Goal: Task Accomplishment & Management: Manage account settings

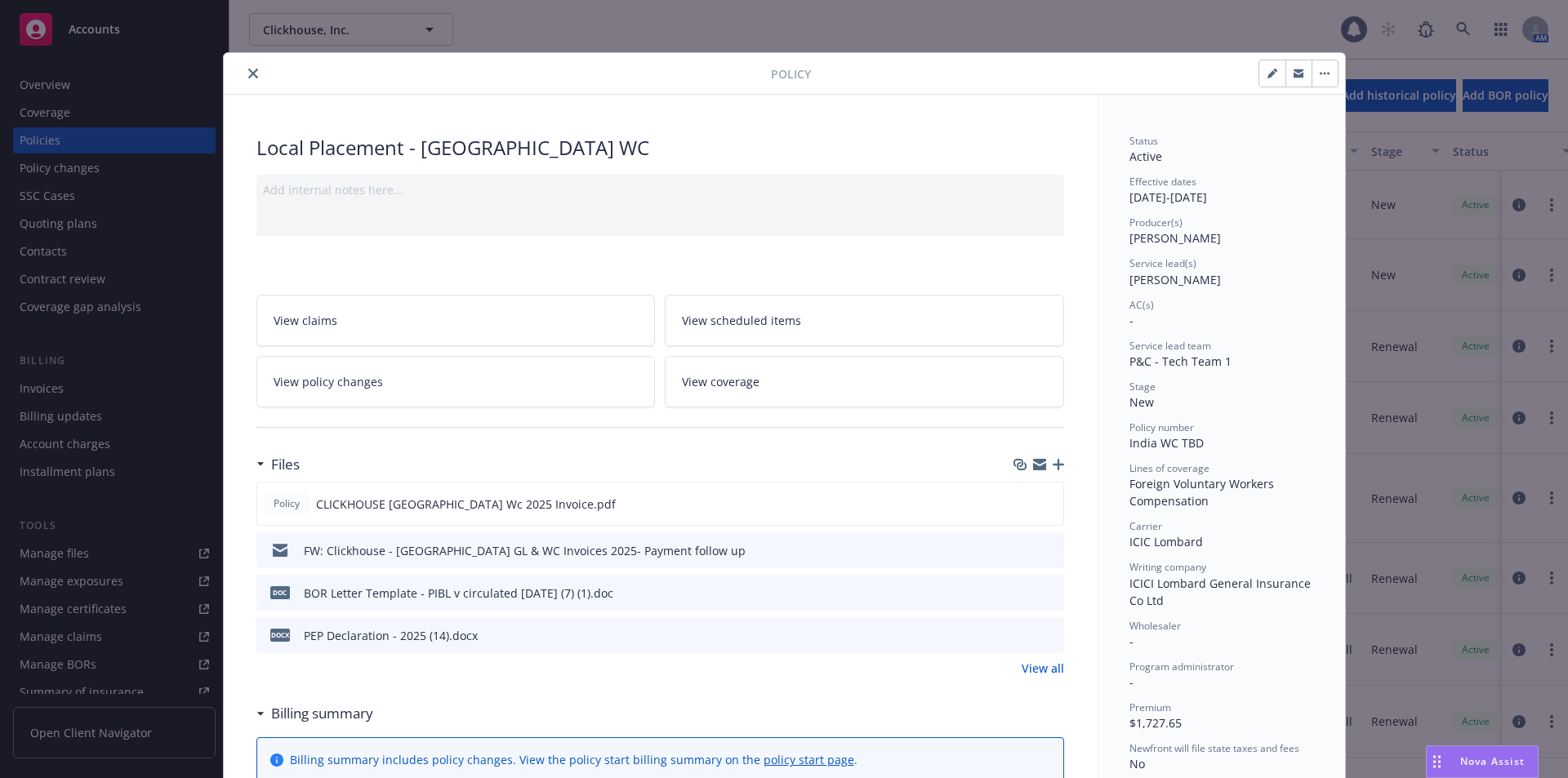
click at [1474, 764] on span "Nova Assist" at bounding box center [1492, 761] width 64 height 14
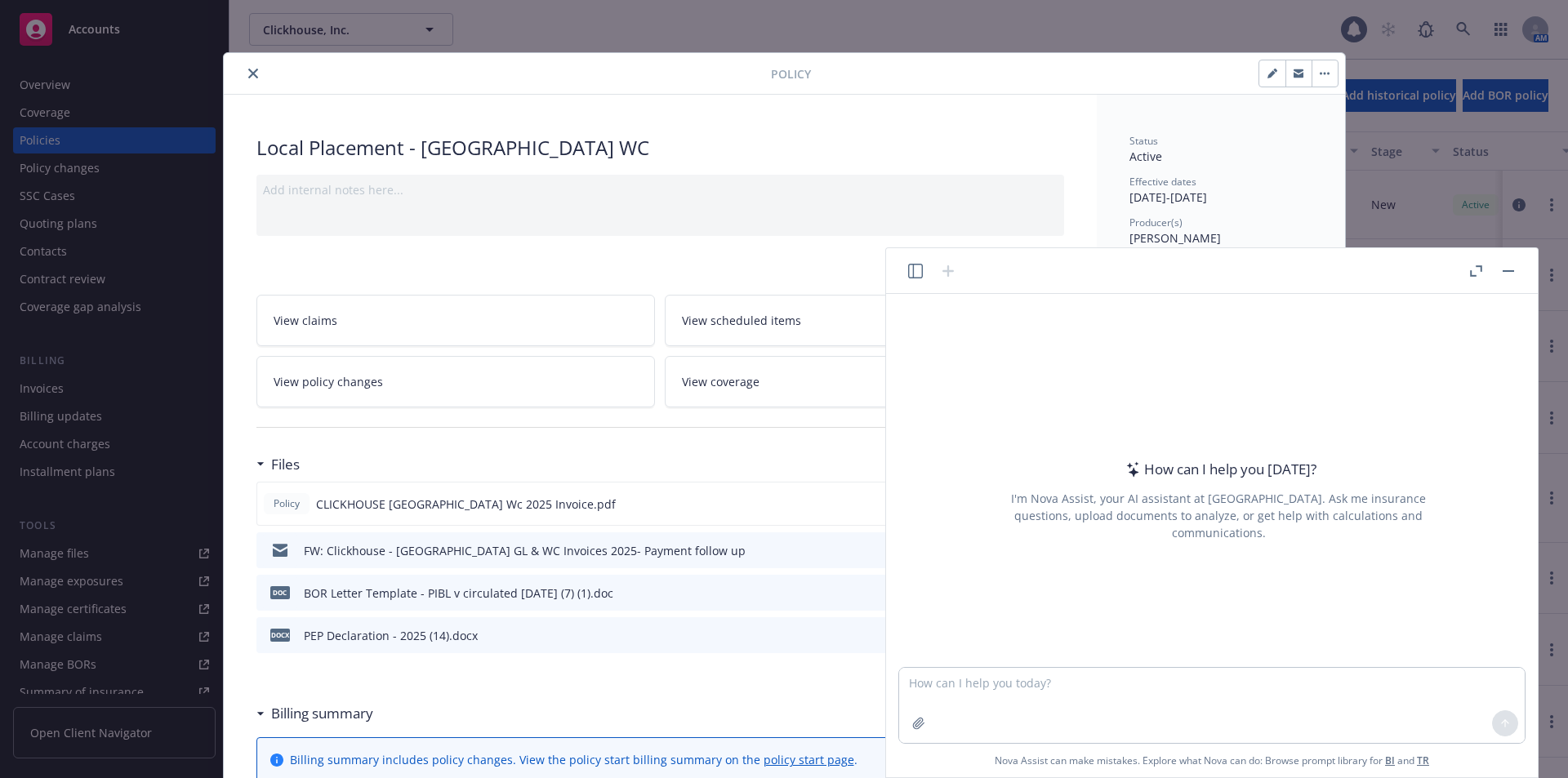
click at [1511, 274] on button "button" at bounding box center [1508, 271] width 20 height 20
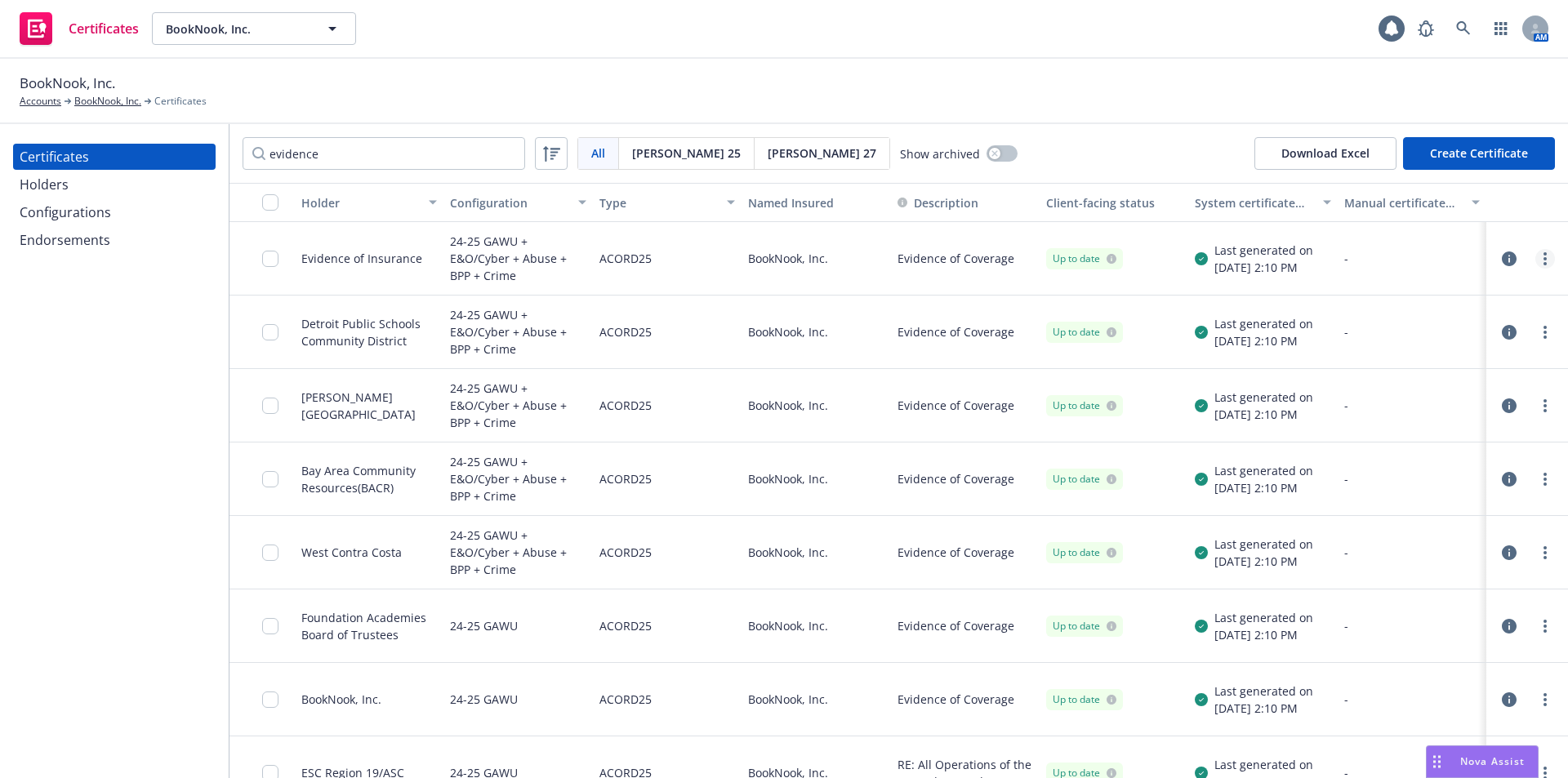
type input "evidence"
click at [1535, 259] on link "more" at bounding box center [1545, 259] width 20 height 20
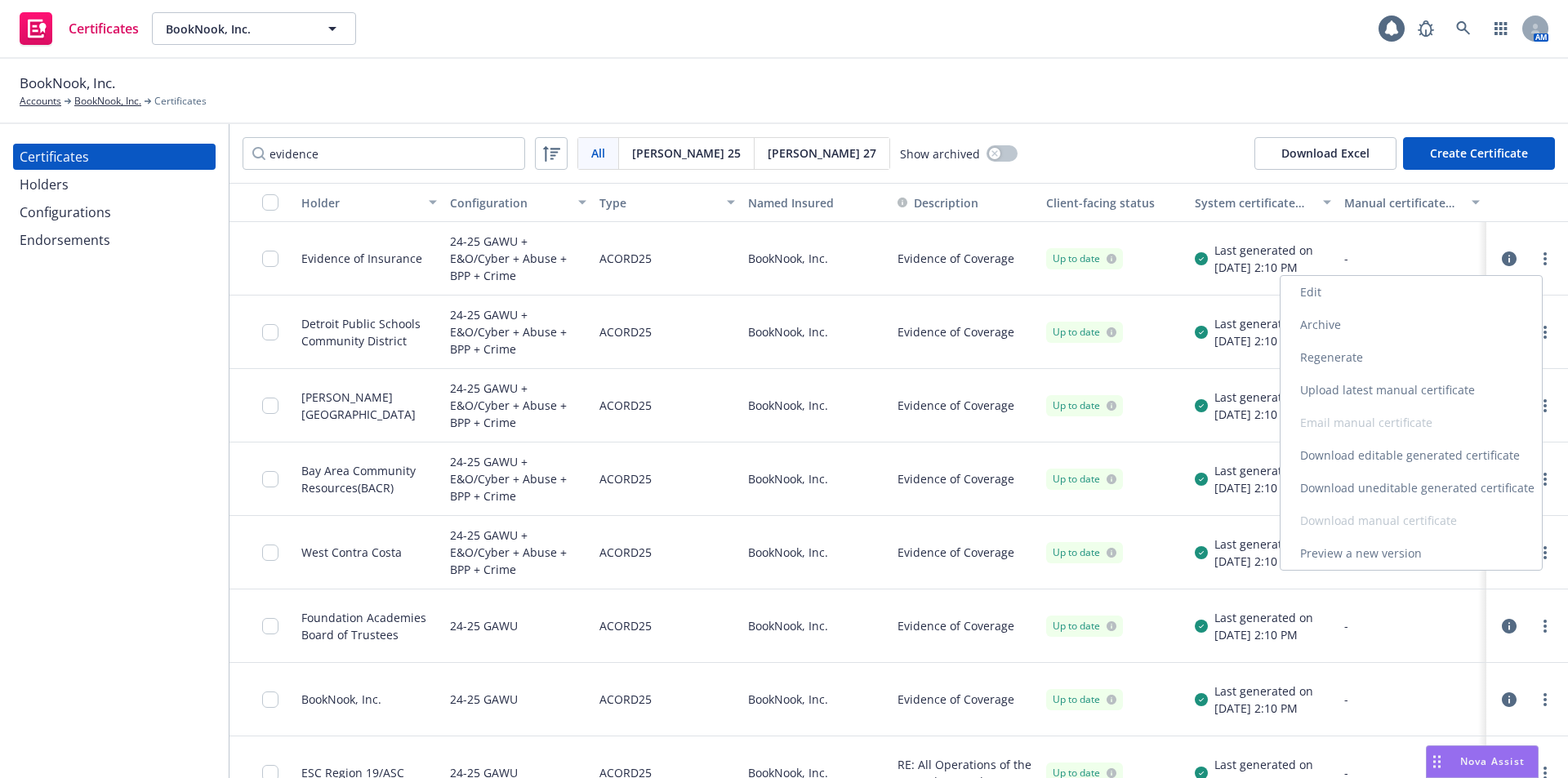
click at [1461, 298] on link "Edit" at bounding box center [1411, 293] width 262 height 33
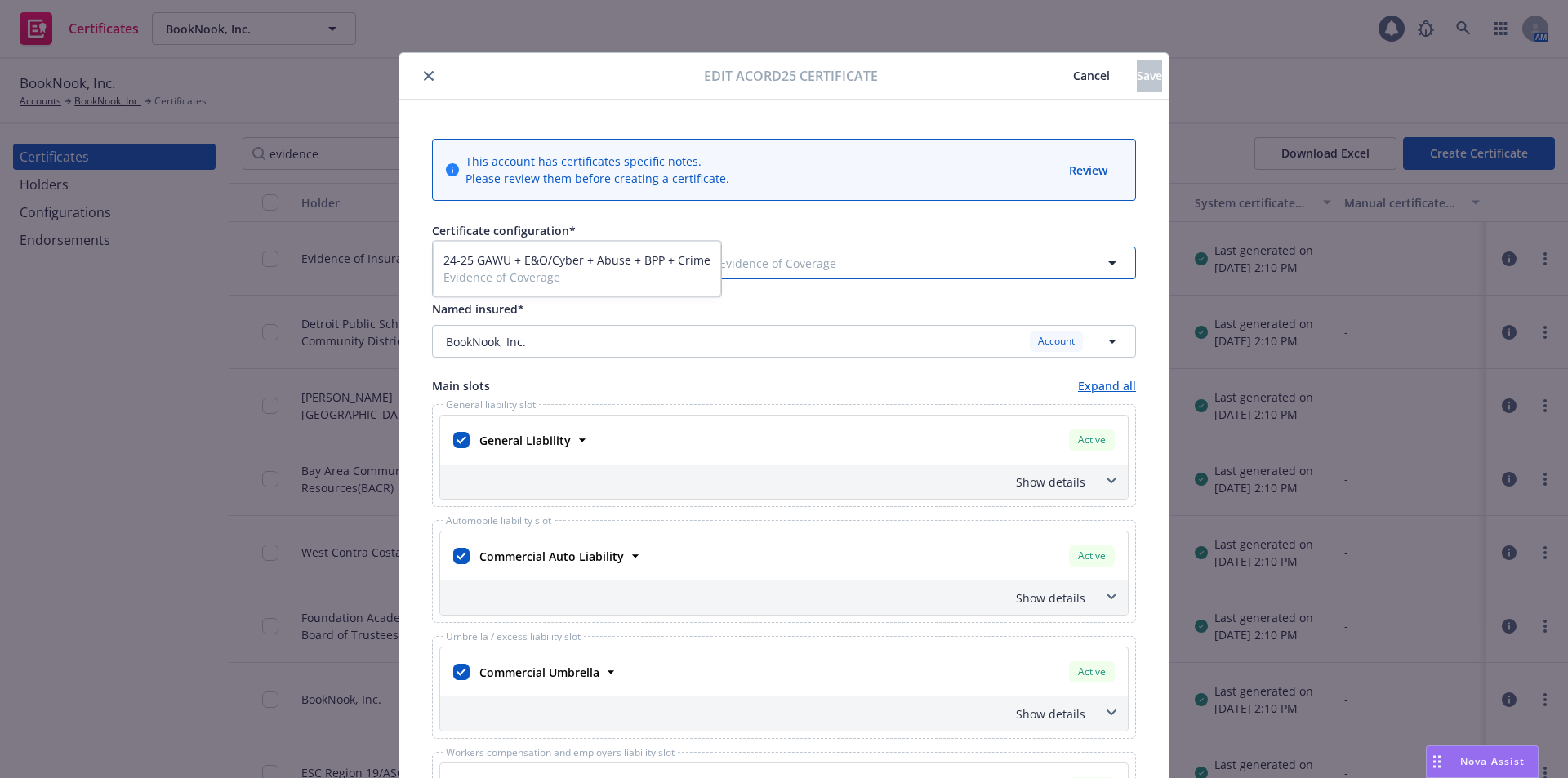
click at [1103, 257] on icon "button" at bounding box center [1112, 263] width 20 height 20
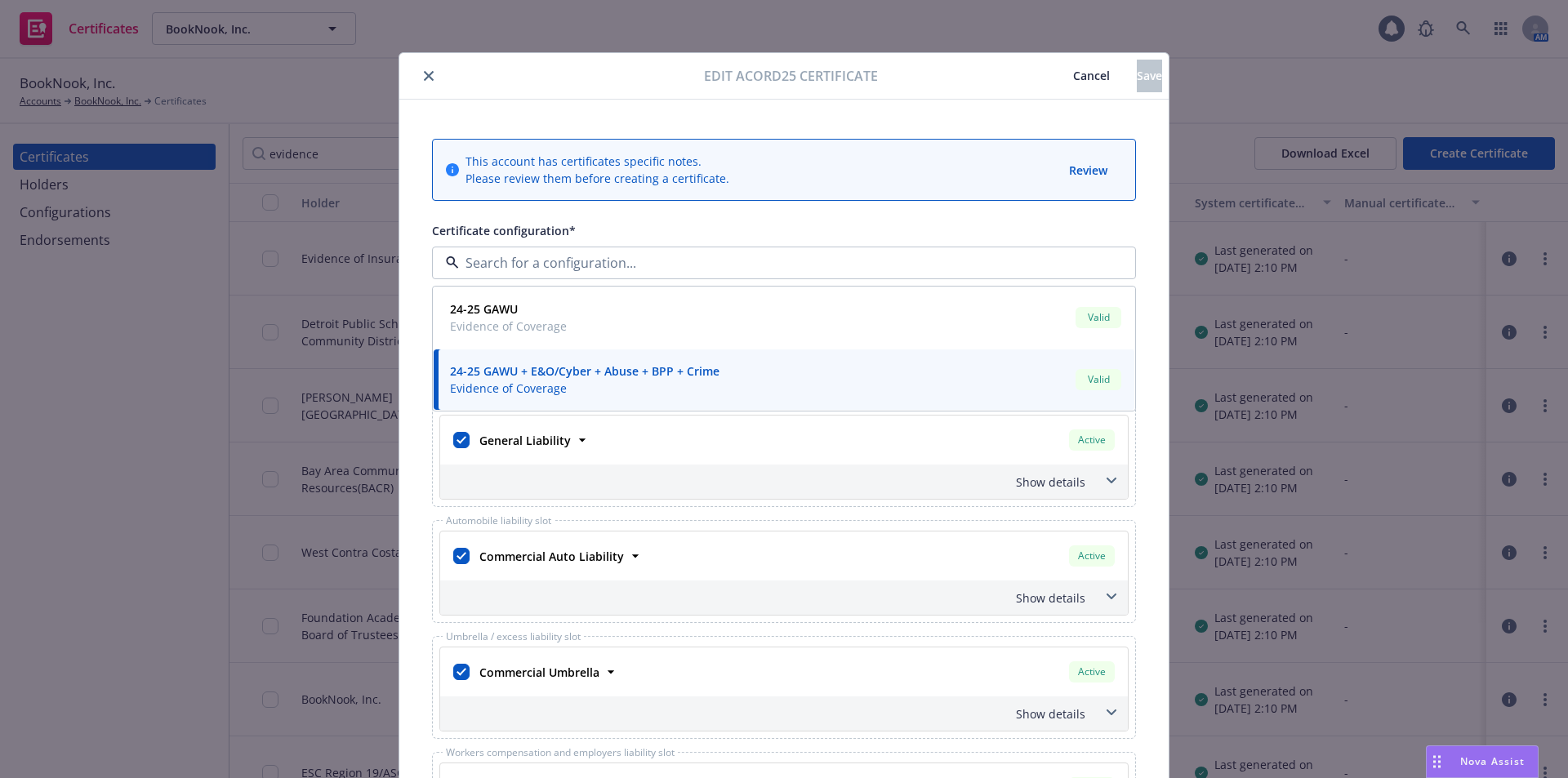
click at [688, 69] on div at bounding box center [555, 76] width 298 height 20
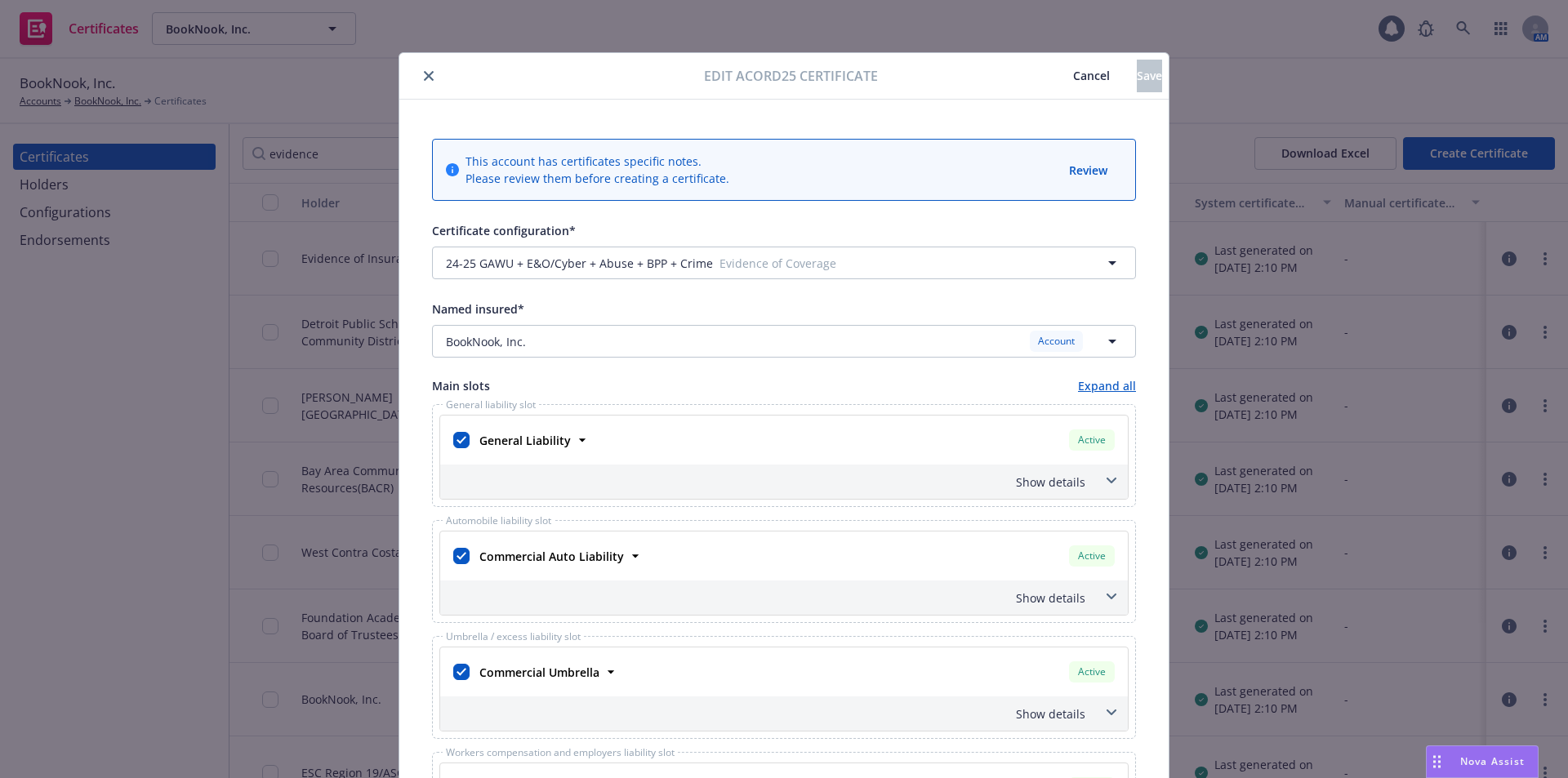
click at [1073, 75] on span "Cancel" at bounding box center [1091, 76] width 37 height 16
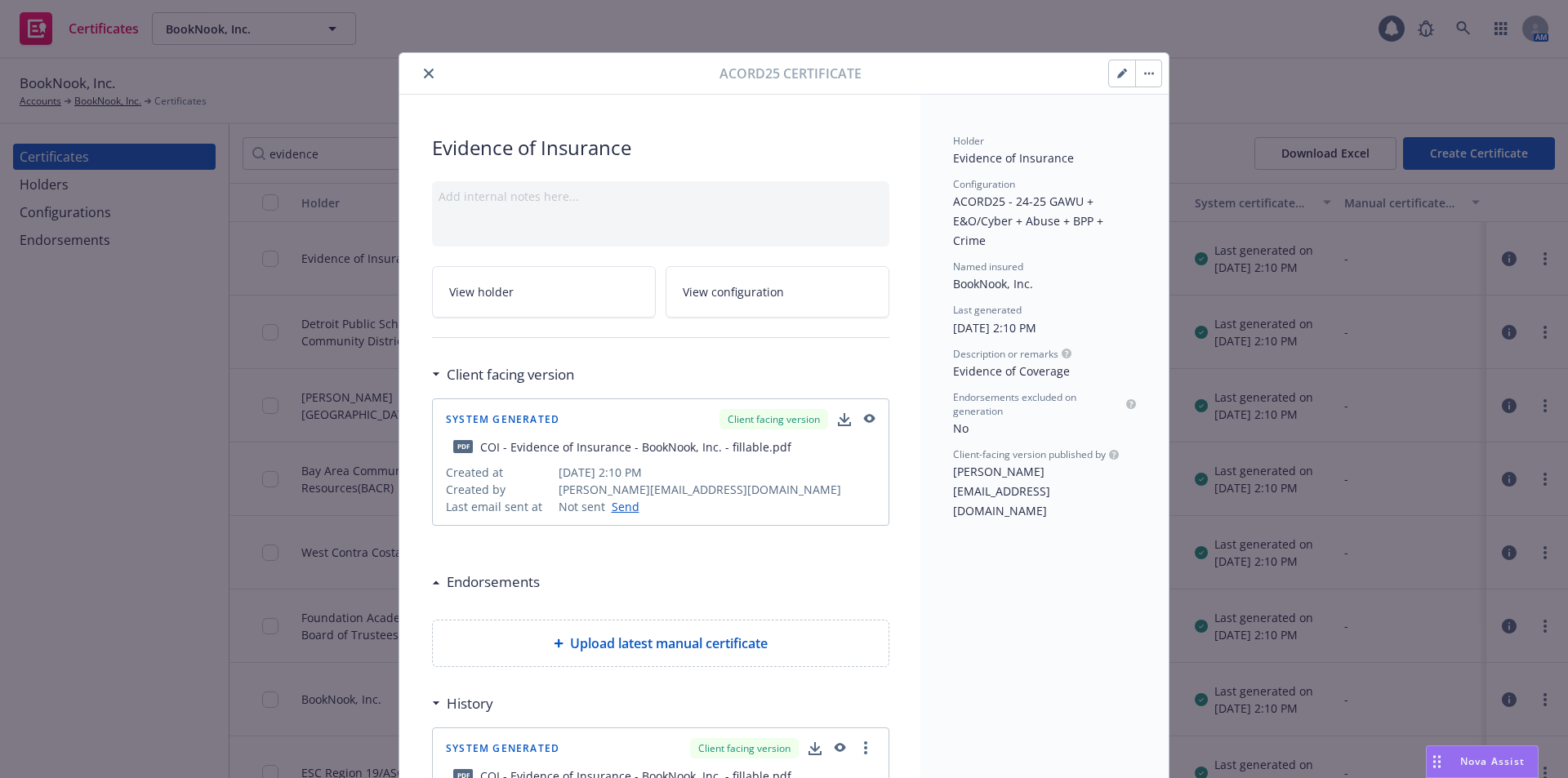
click at [1110, 78] on button "button" at bounding box center [1122, 74] width 26 height 26
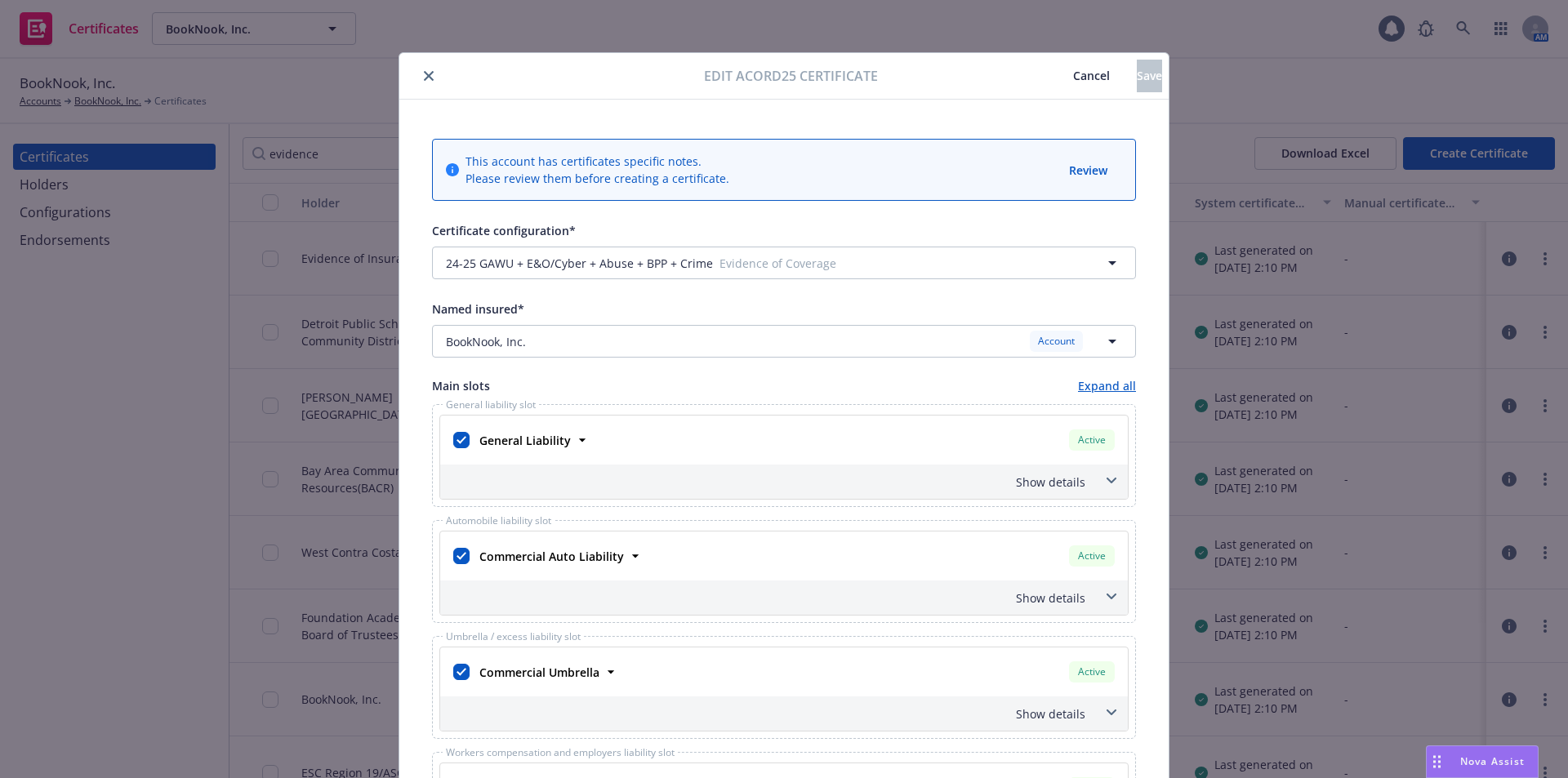
scroll to position [517, 0]
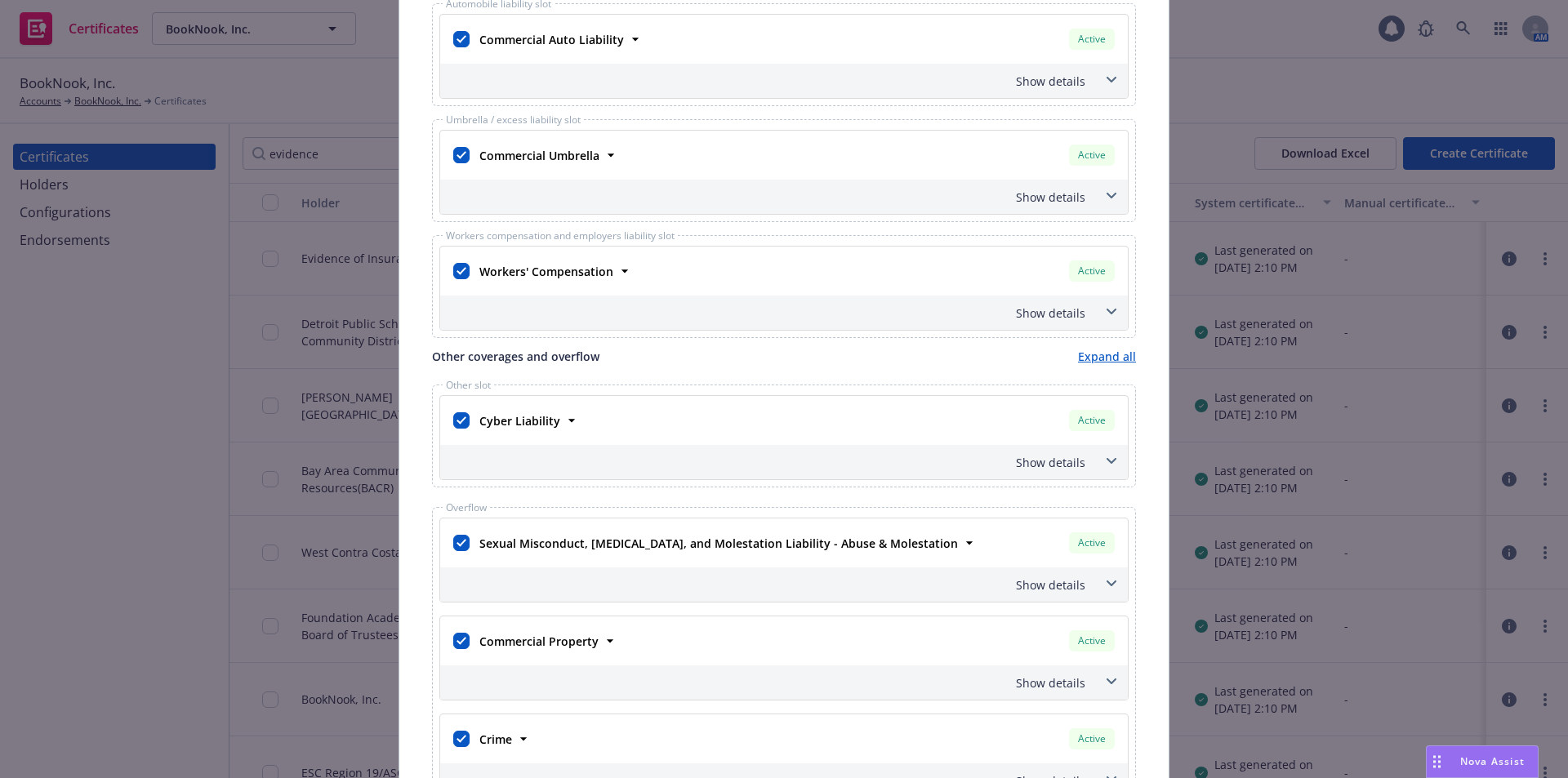
click at [1098, 462] on span at bounding box center [1111, 462] width 26 height 26
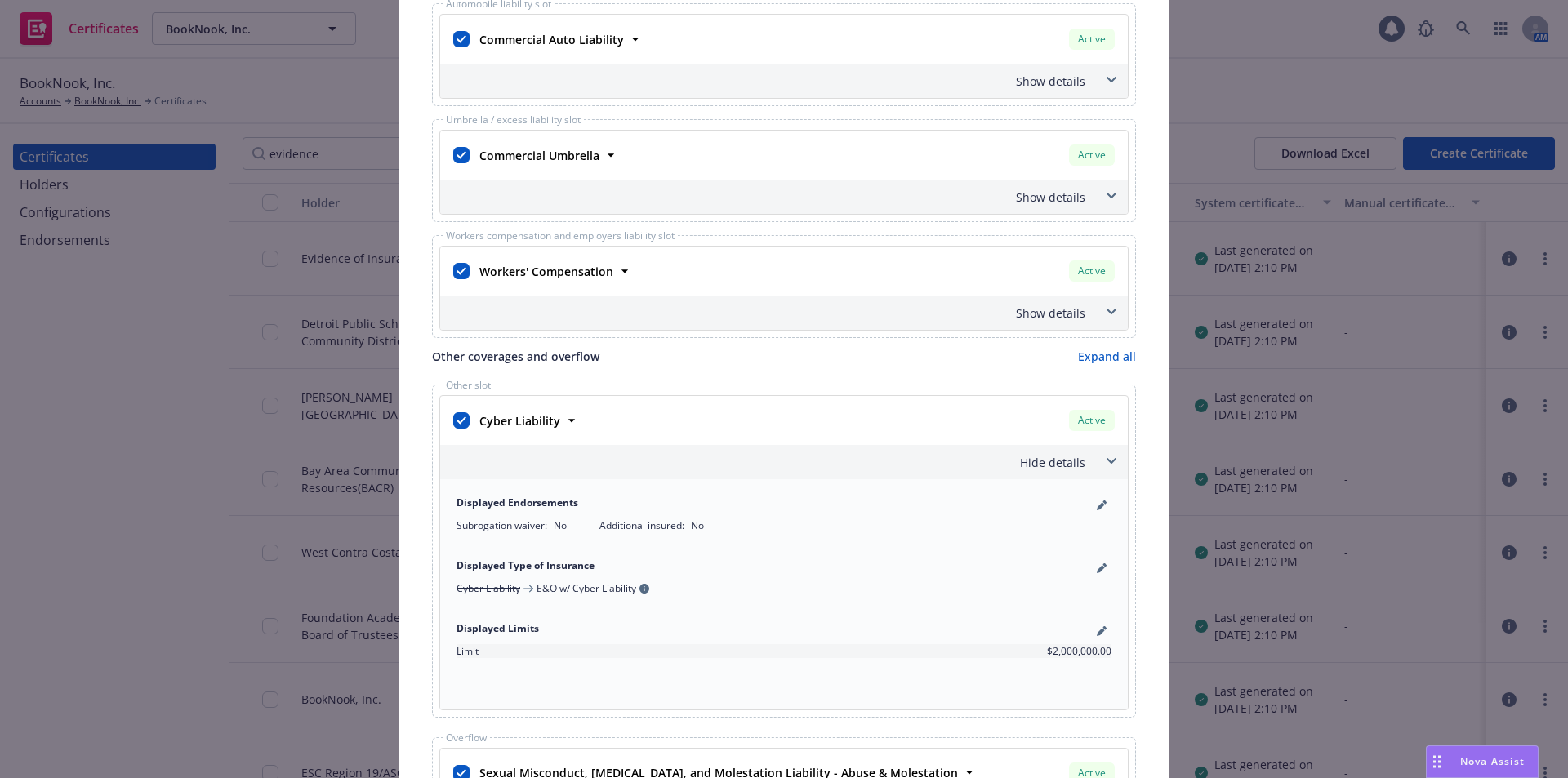
scroll to position [0, 0]
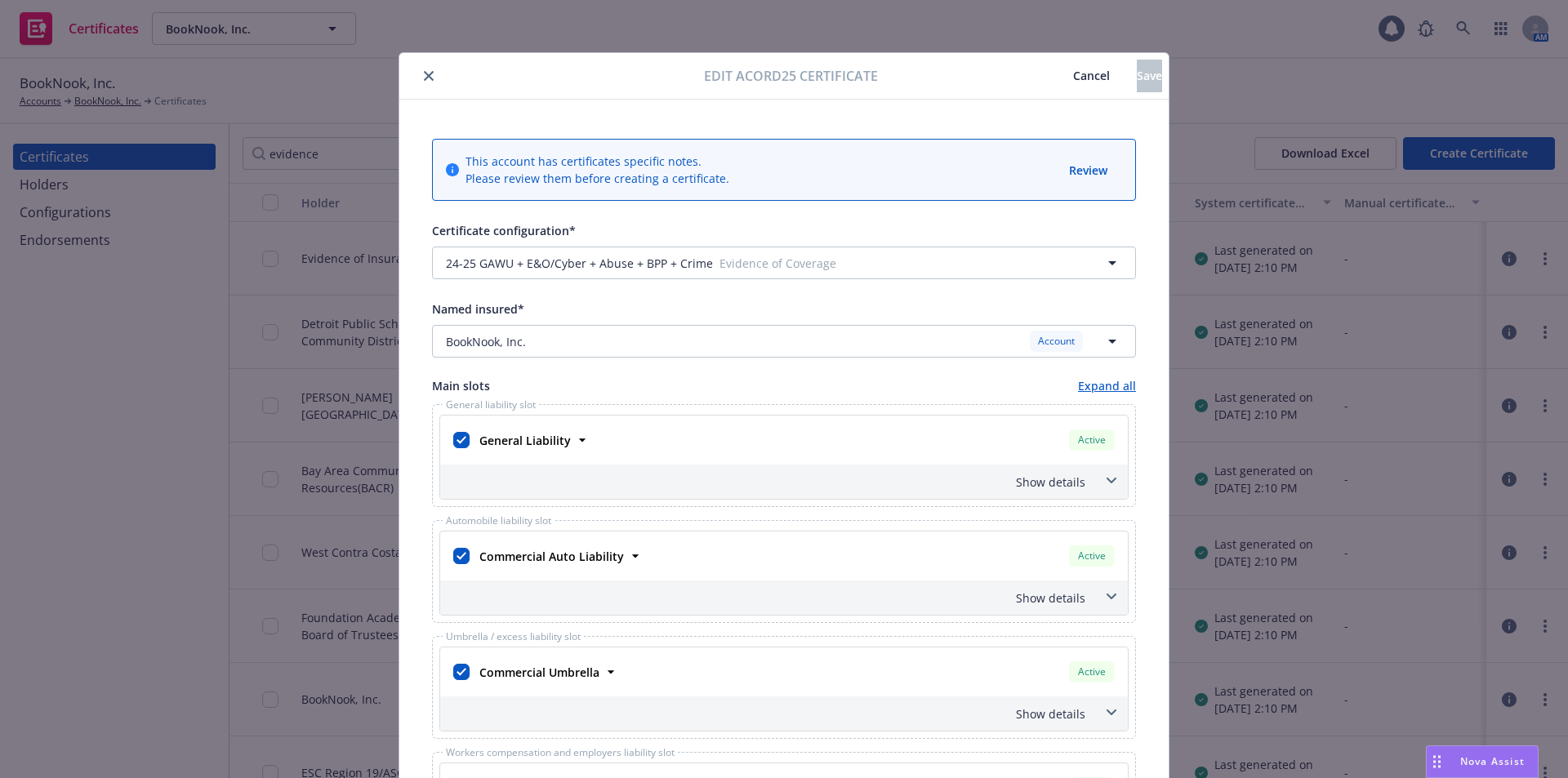
click at [1073, 69] on span "Cancel" at bounding box center [1091, 76] width 37 height 16
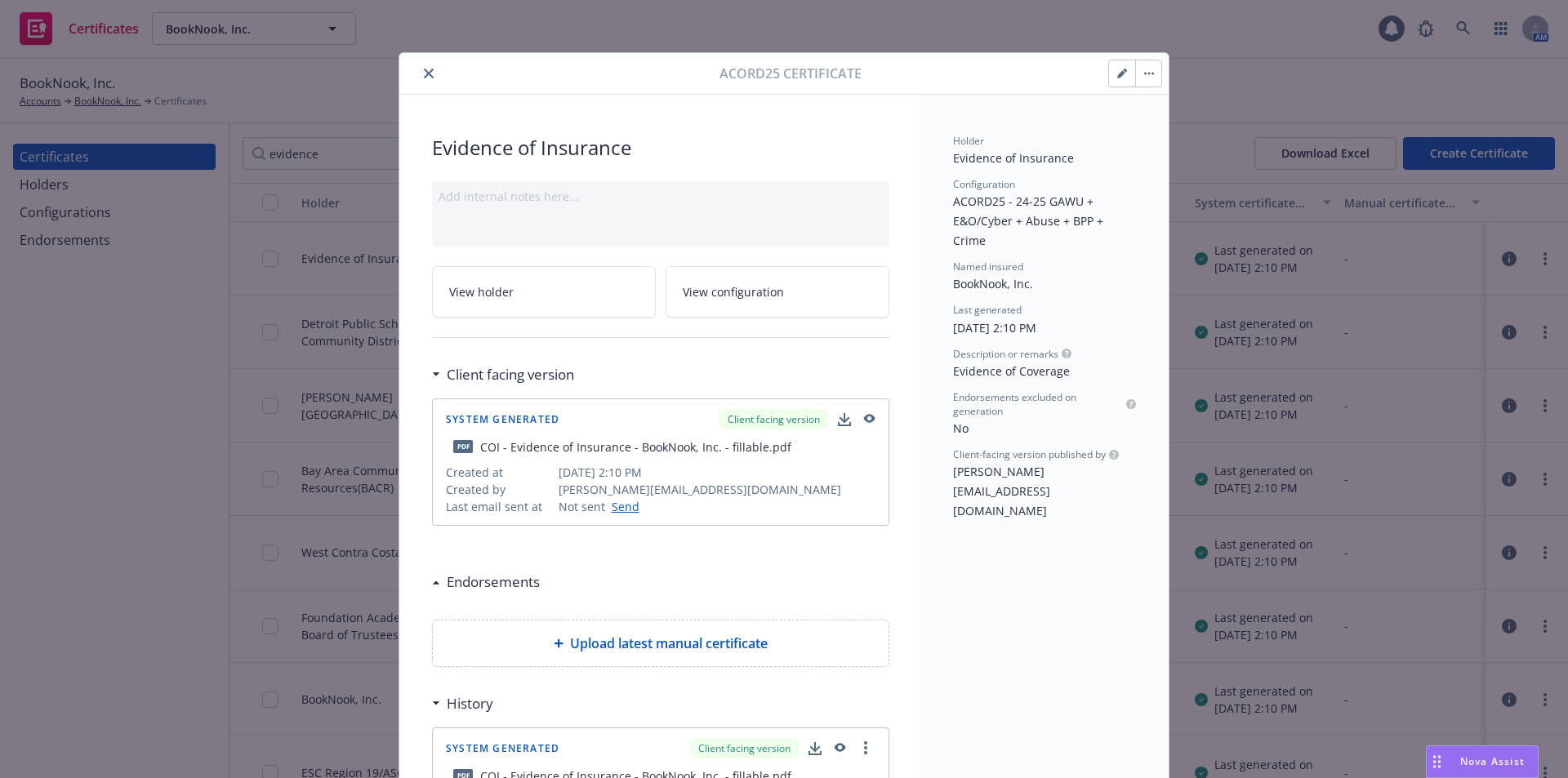
click at [424, 75] on icon "close" at bounding box center [429, 73] width 10 height 10
